Goal: Task Accomplishment & Management: Use online tool/utility

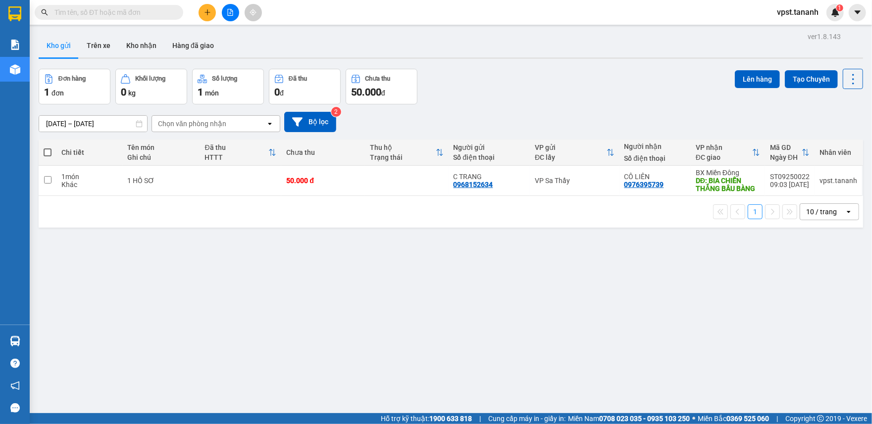
drag, startPoint x: 205, startPoint y: 14, endPoint x: 142, endPoint y: 252, distance: 245.9
click at [167, 260] on section "Kết quả tìm kiếm ( 0 ) Bộ lọc No Data vpst.tananh 1 Báo cáo Báo cáo dòng tiền (…" at bounding box center [436, 212] width 872 height 424
click at [44, 179] on input "checkbox" at bounding box center [47, 179] width 7 height 7
checkbox input "true"
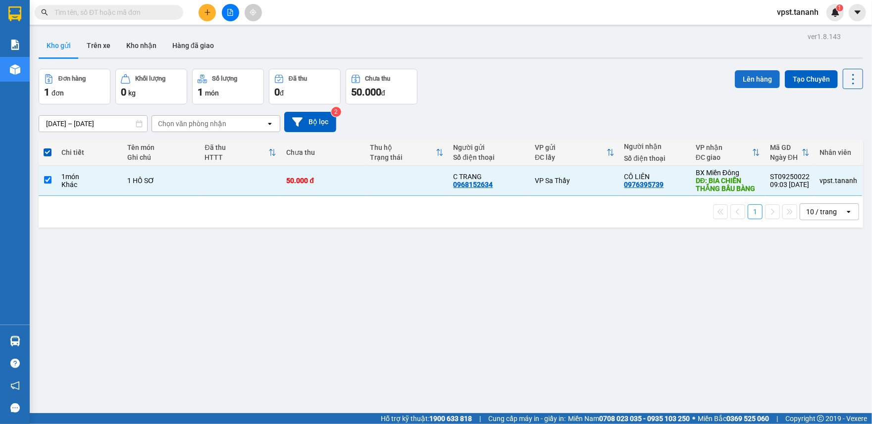
click at [739, 78] on button "Lên hàng" at bounding box center [757, 79] width 45 height 18
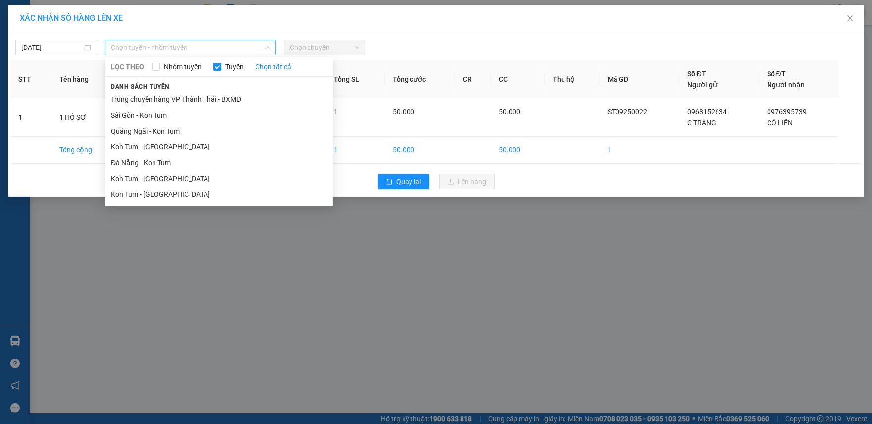
click at [165, 54] on span "Chọn tuyến - nhóm tuyến" at bounding box center [190, 47] width 159 height 15
click at [165, 195] on li "Kon Tum - [GEOGRAPHIC_DATA]" at bounding box center [219, 195] width 228 height 16
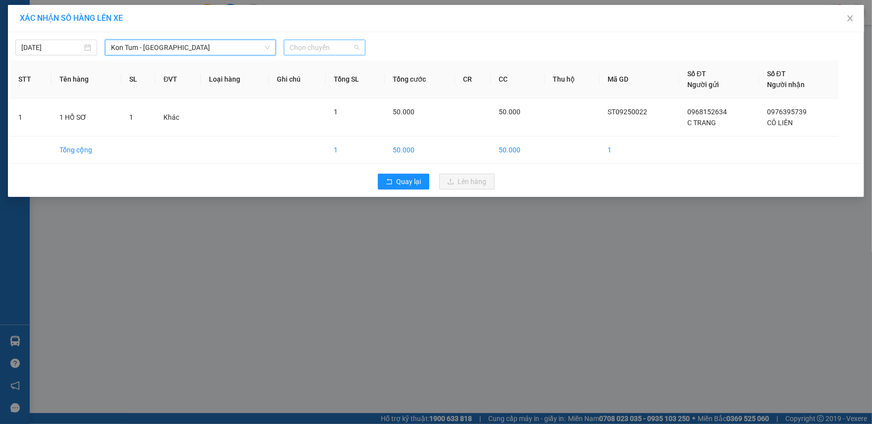
click at [316, 41] on span "Chọn chuyến" at bounding box center [325, 47] width 70 height 15
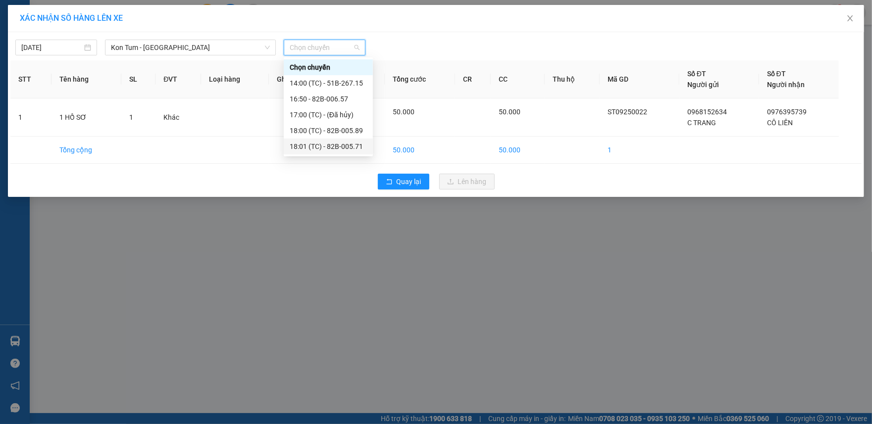
click at [331, 147] on div "18:01 (TC) - 82B-005.71" at bounding box center [328, 146] width 77 height 11
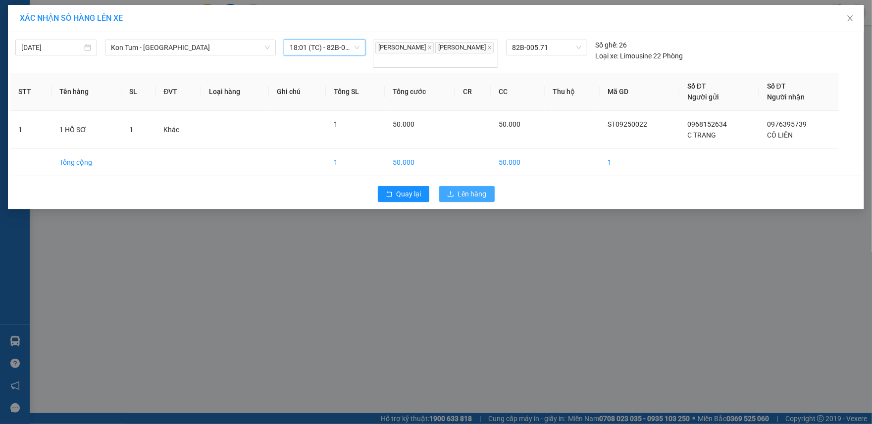
click at [476, 200] on span "Lên hàng" at bounding box center [472, 194] width 29 height 11
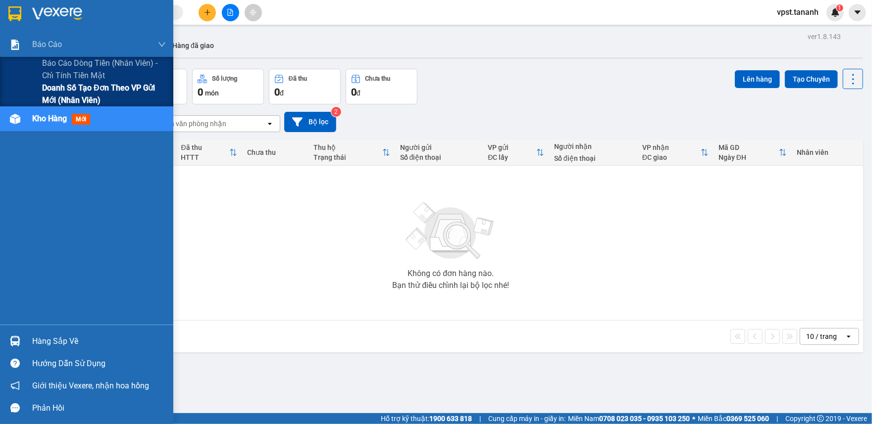
click at [79, 87] on span "Doanh số tạo đơn theo VP gửi mới (nhân viên)" at bounding box center [104, 94] width 124 height 25
